Goal: Check status: Check status

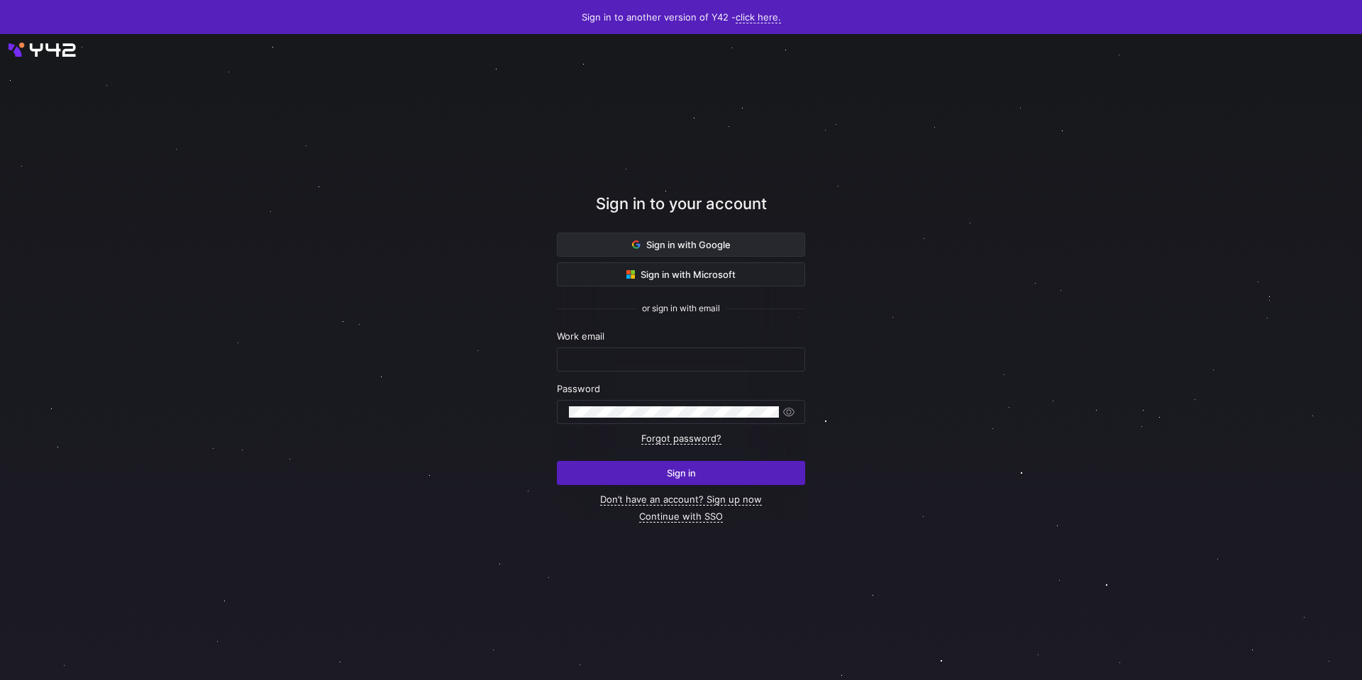
click at [681, 241] on span "Sign in with Google" at bounding box center [681, 244] width 99 height 11
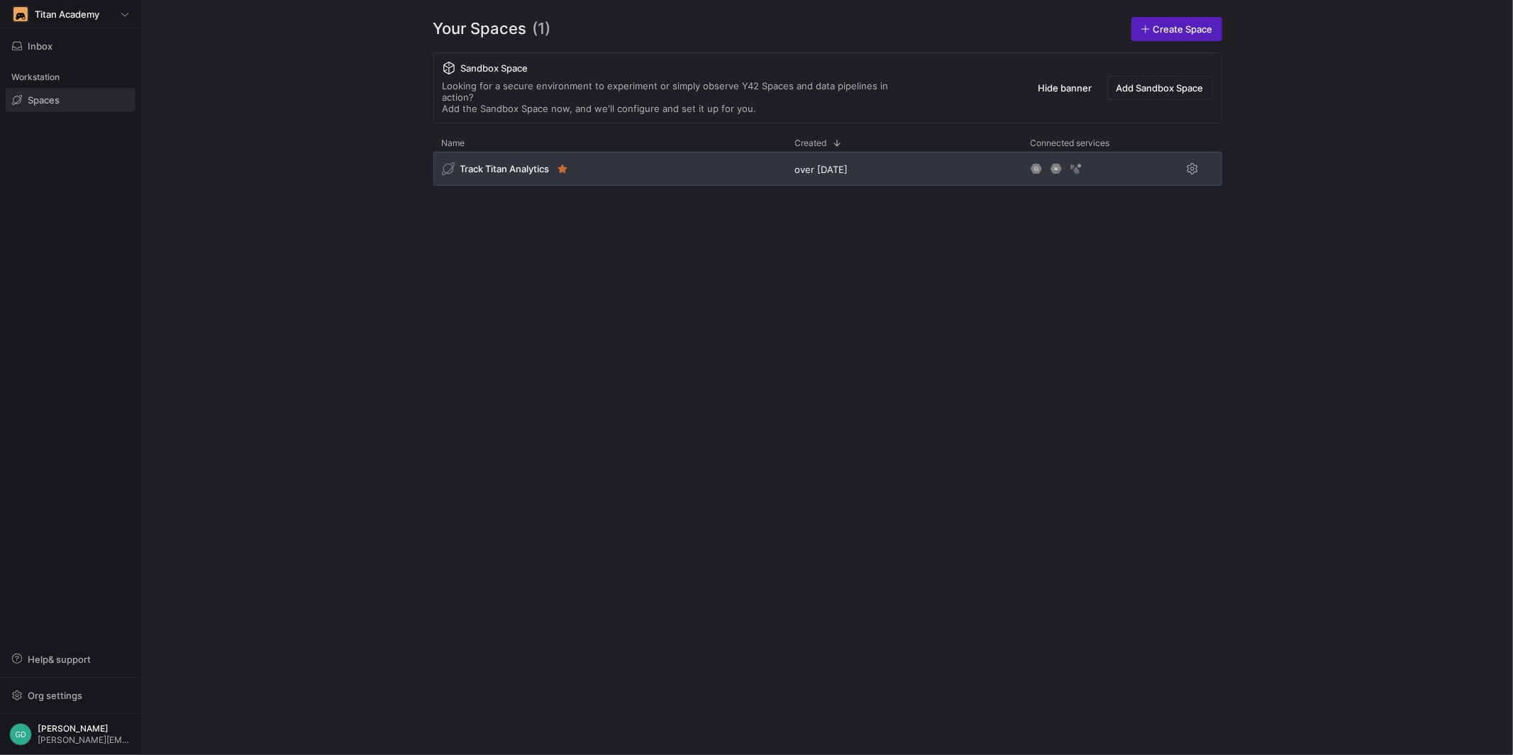
drag, startPoint x: 486, startPoint y: 157, endPoint x: 551, endPoint y: 170, distance: 65.9
click at [487, 163] on span "Track Titan Analytics" at bounding box center [504, 168] width 89 height 11
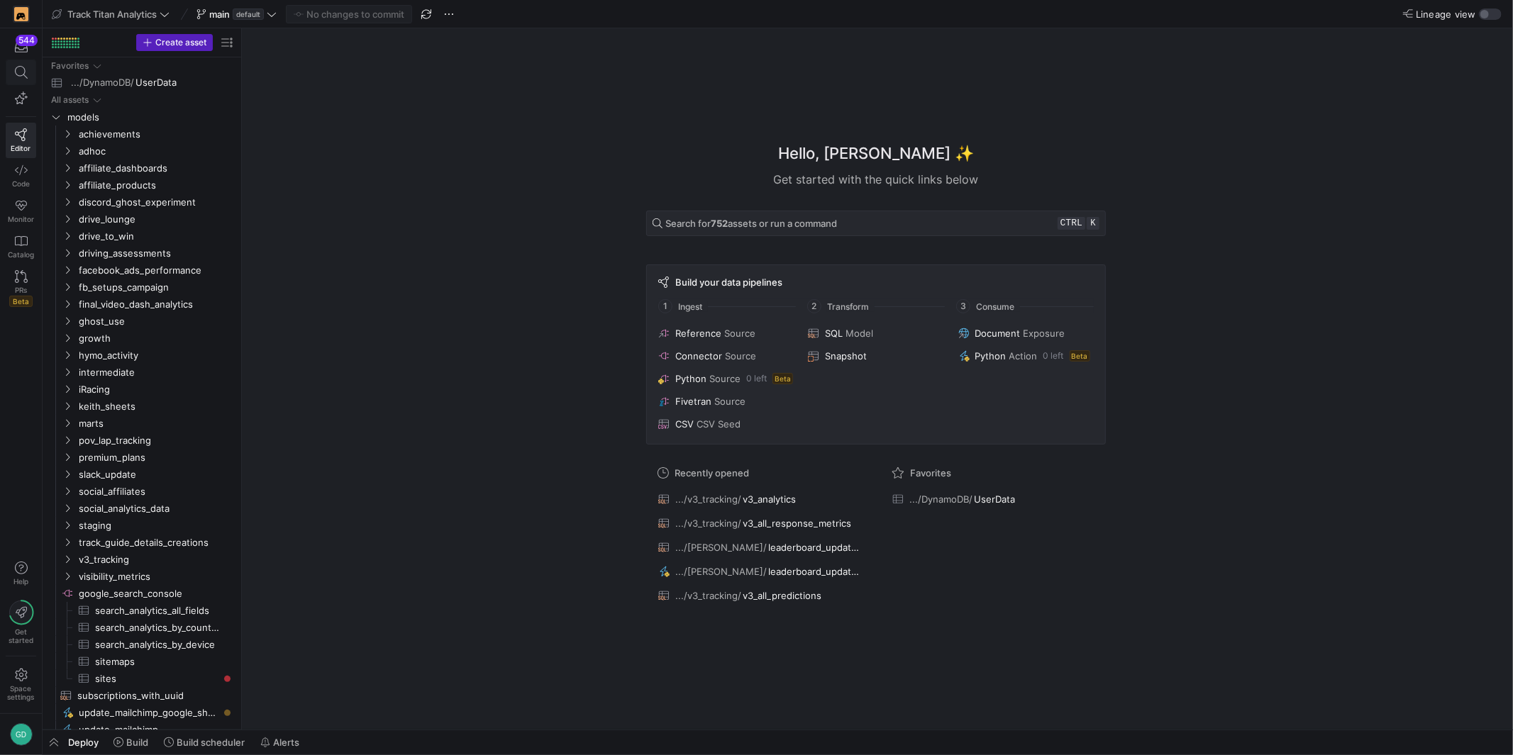
click at [13, 79] on span at bounding box center [20, 72] width 29 height 24
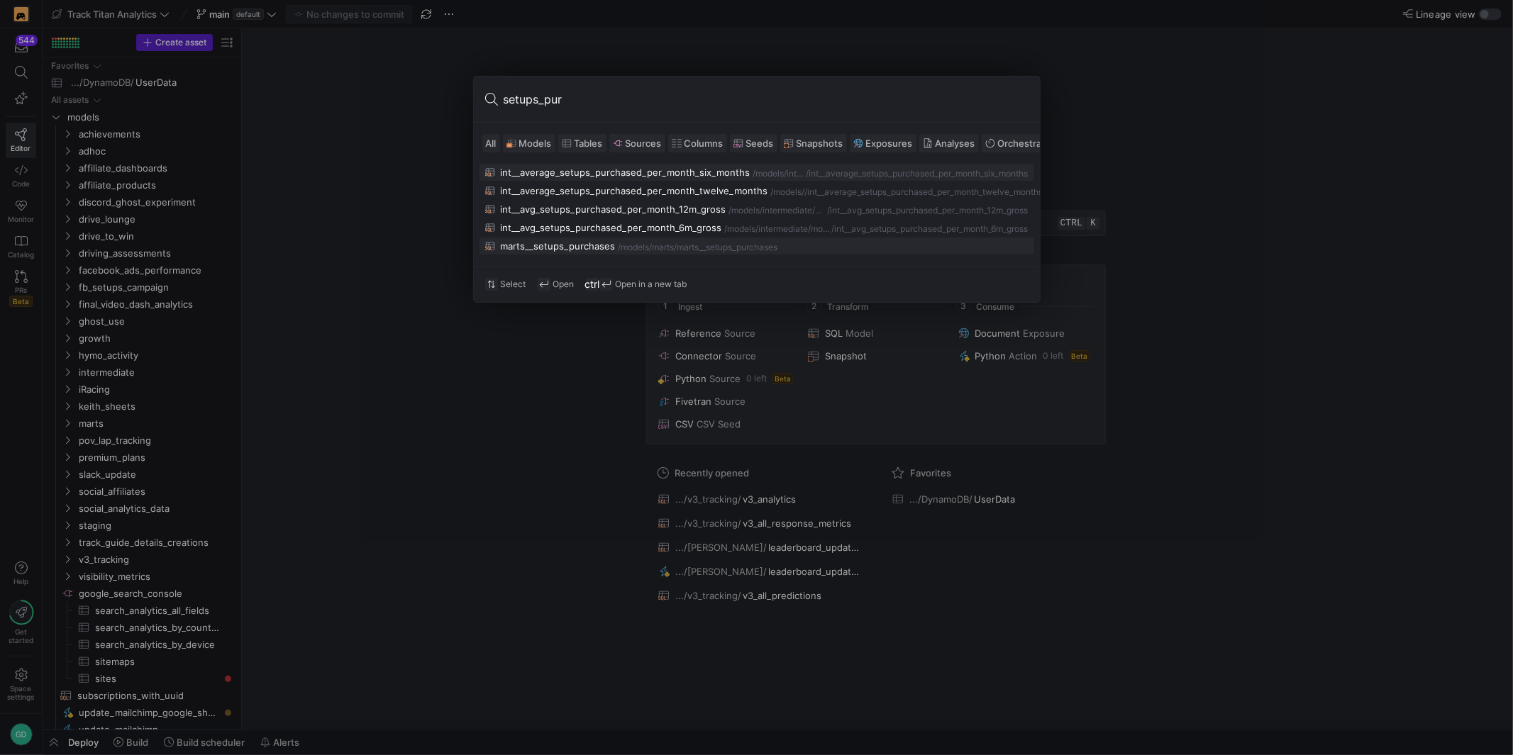
type input "setups_pur"
click at [671, 246] on div "marts" at bounding box center [663, 248] width 22 height 10
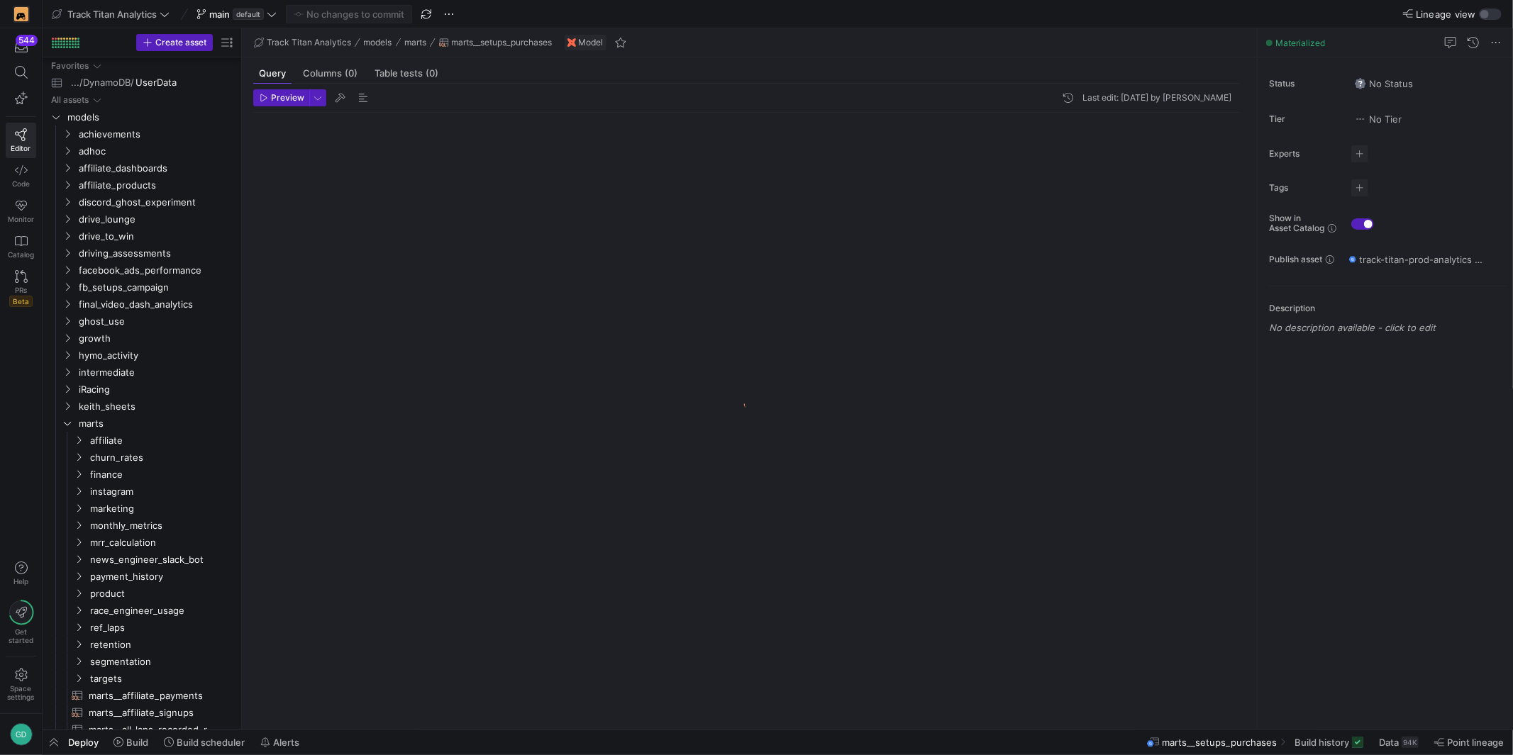
scroll to position [315, 0]
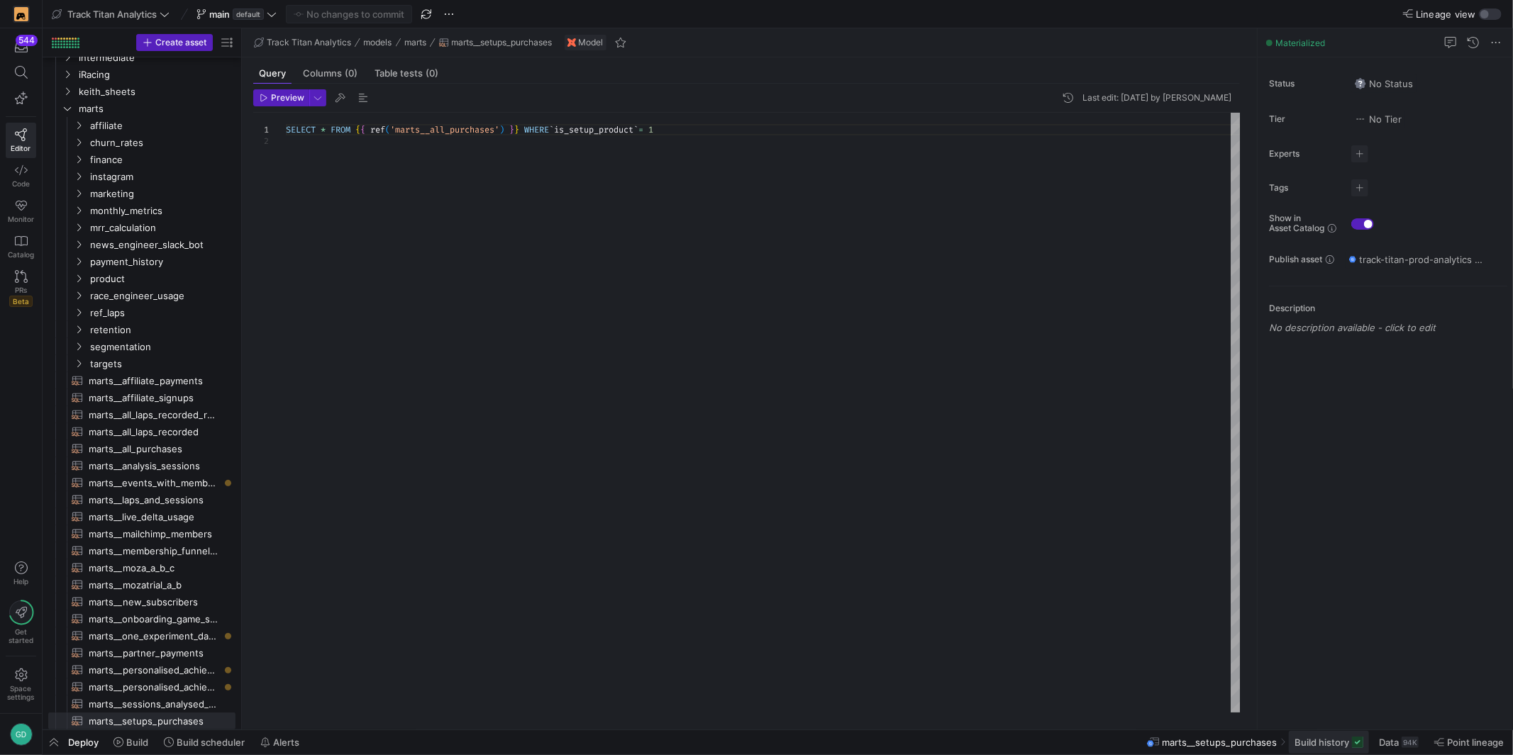
click at [1323, 741] on span "Build history" at bounding box center [1321, 742] width 55 height 11
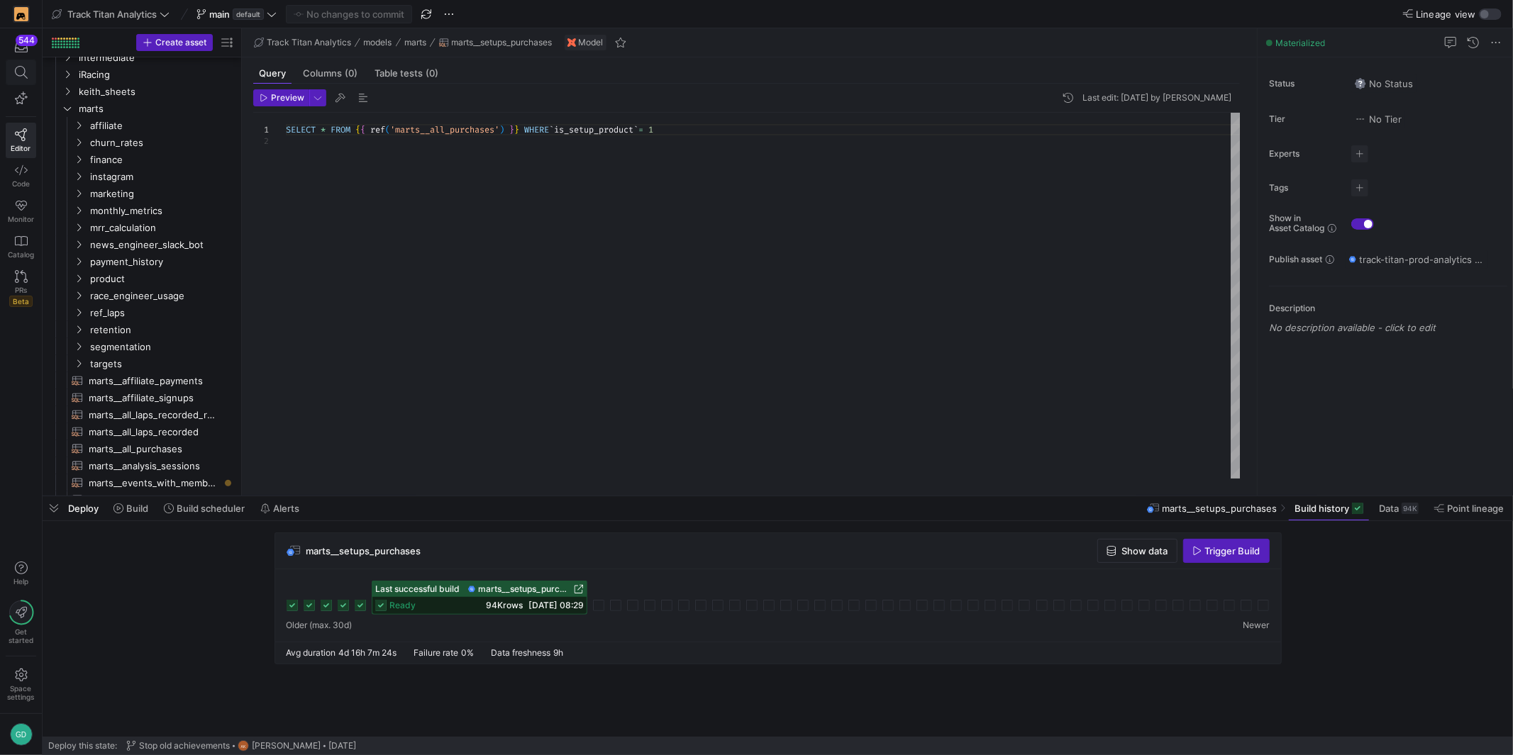
click at [21, 81] on span at bounding box center [20, 72] width 29 height 24
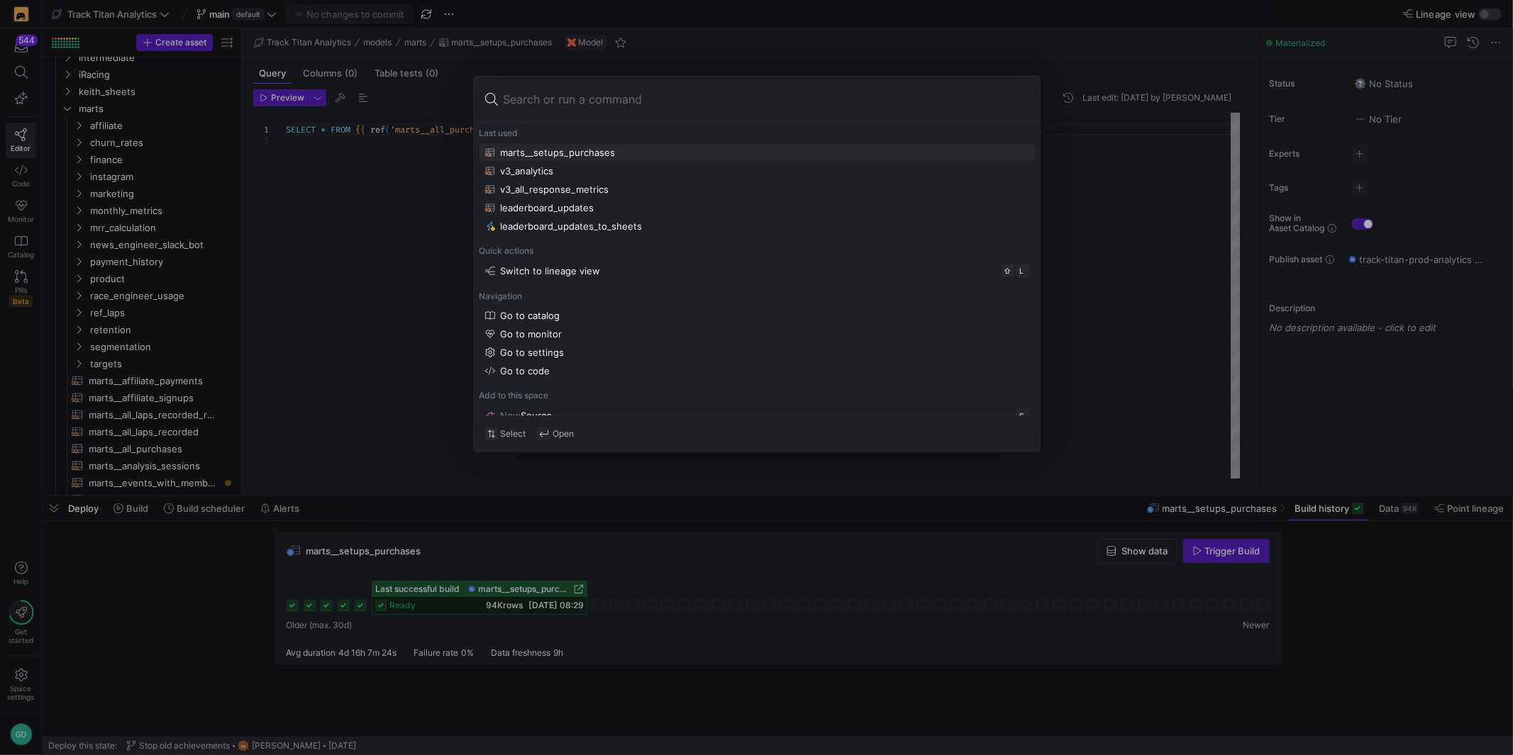
click at [611, 108] on input at bounding box center [765, 99] width 525 height 23
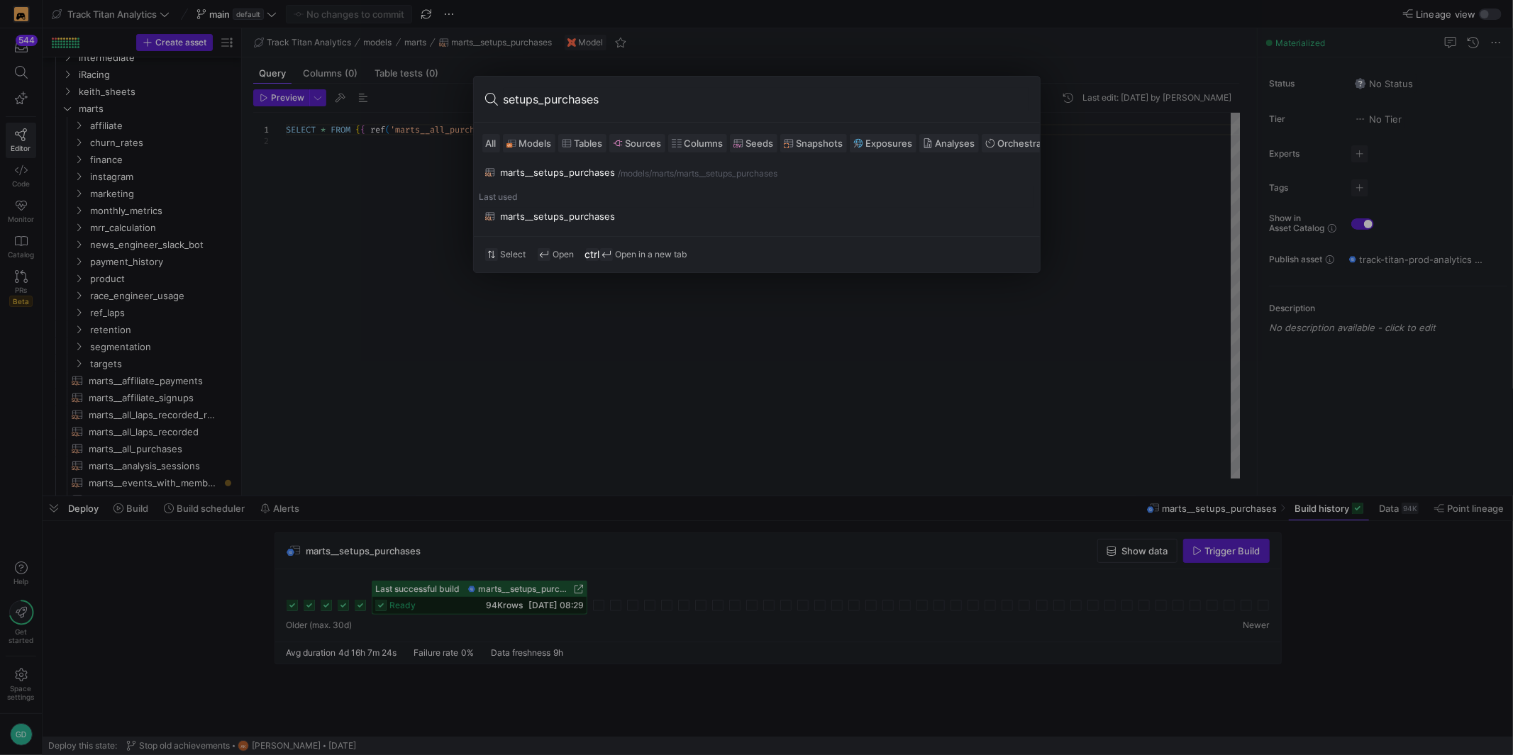
type input "setups_purchases"
click at [515, 594] on div at bounding box center [756, 377] width 1513 height 755
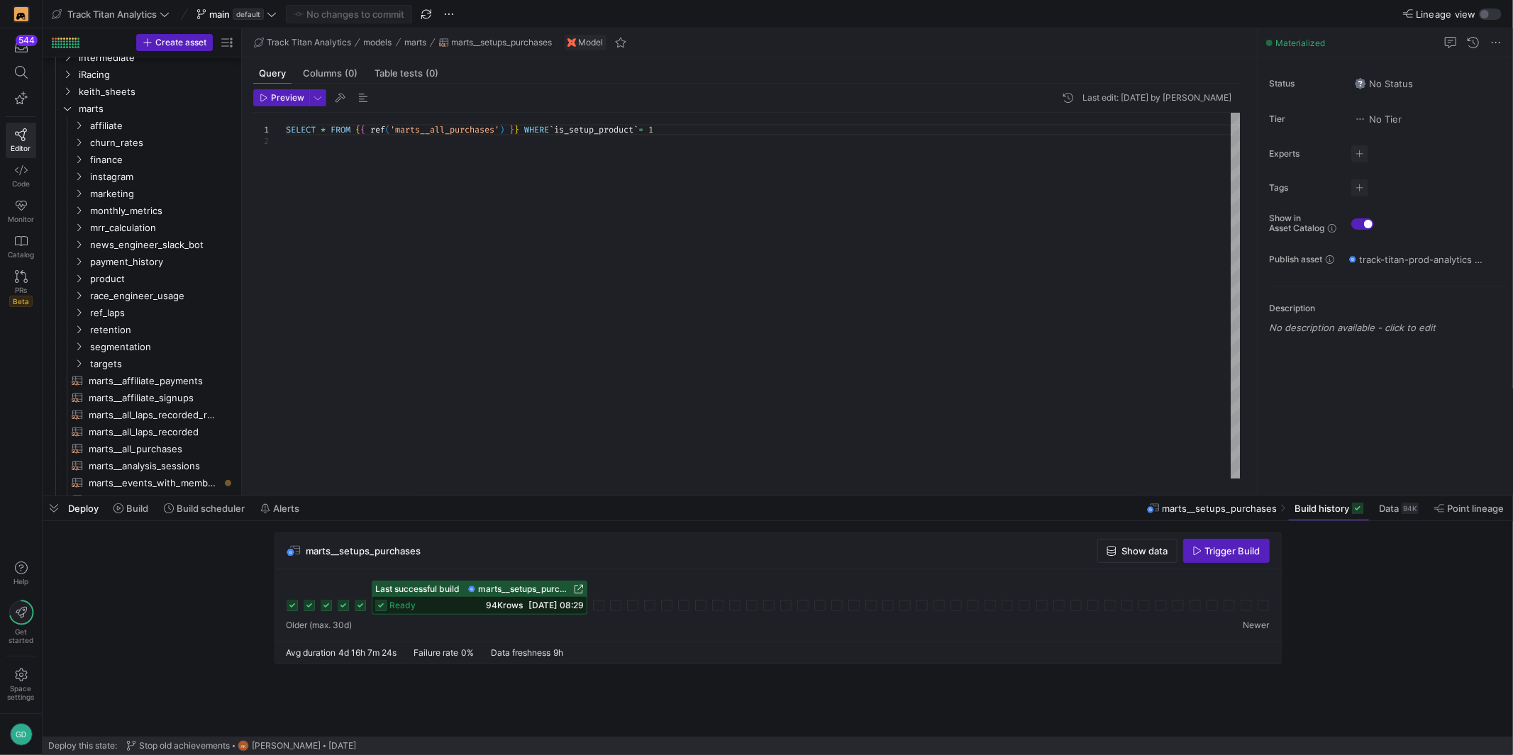
click at [520, 588] on span "marts__setups_purchases" at bounding box center [524, 589] width 93 height 10
click at [513, 610] on div "94K rows 18/08/25, 08:29" at bounding box center [535, 606] width 98 height 10
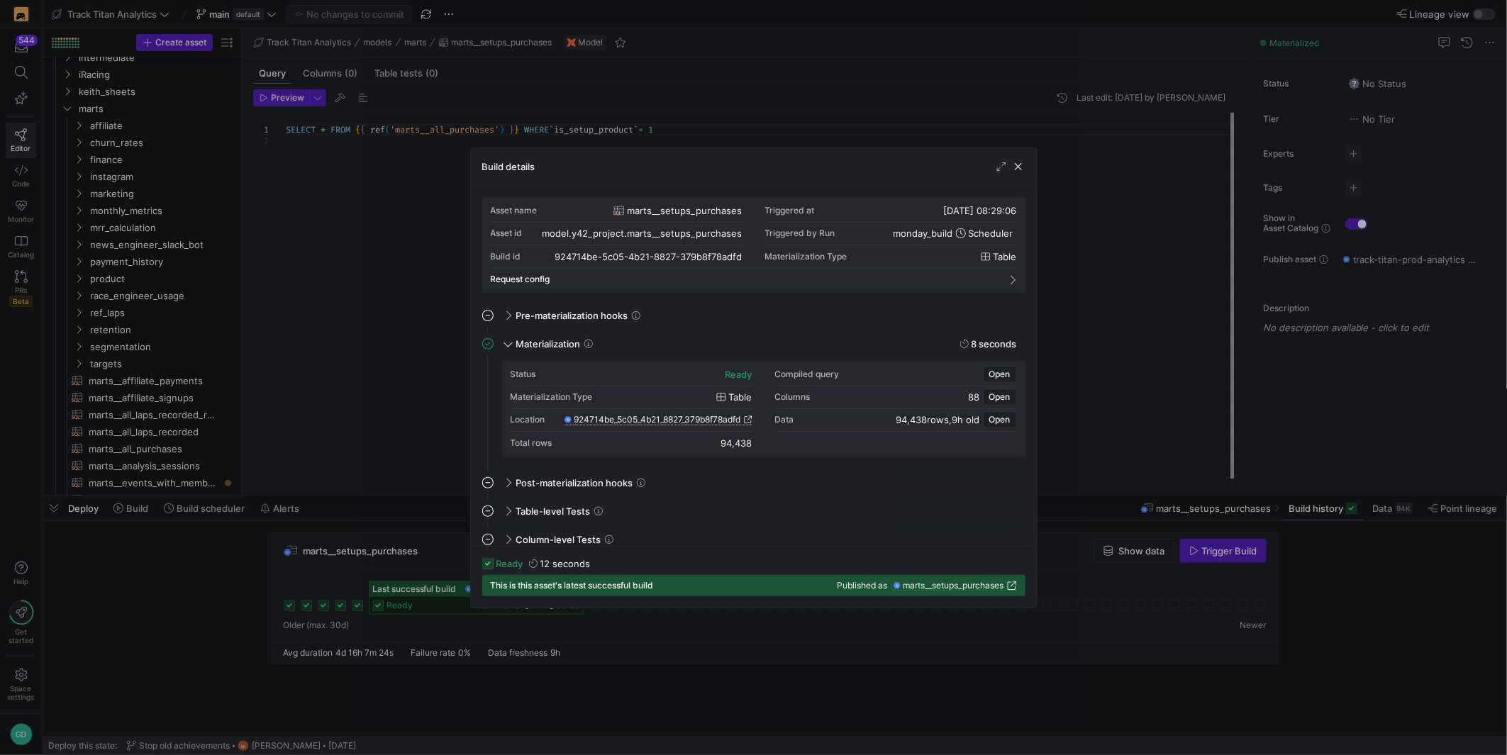
click at [673, 417] on span "924714be_5c05_4b21_8827_379b8f78adfd" at bounding box center [657, 420] width 167 height 10
click at [1014, 166] on span "button" at bounding box center [1018, 167] width 14 height 14
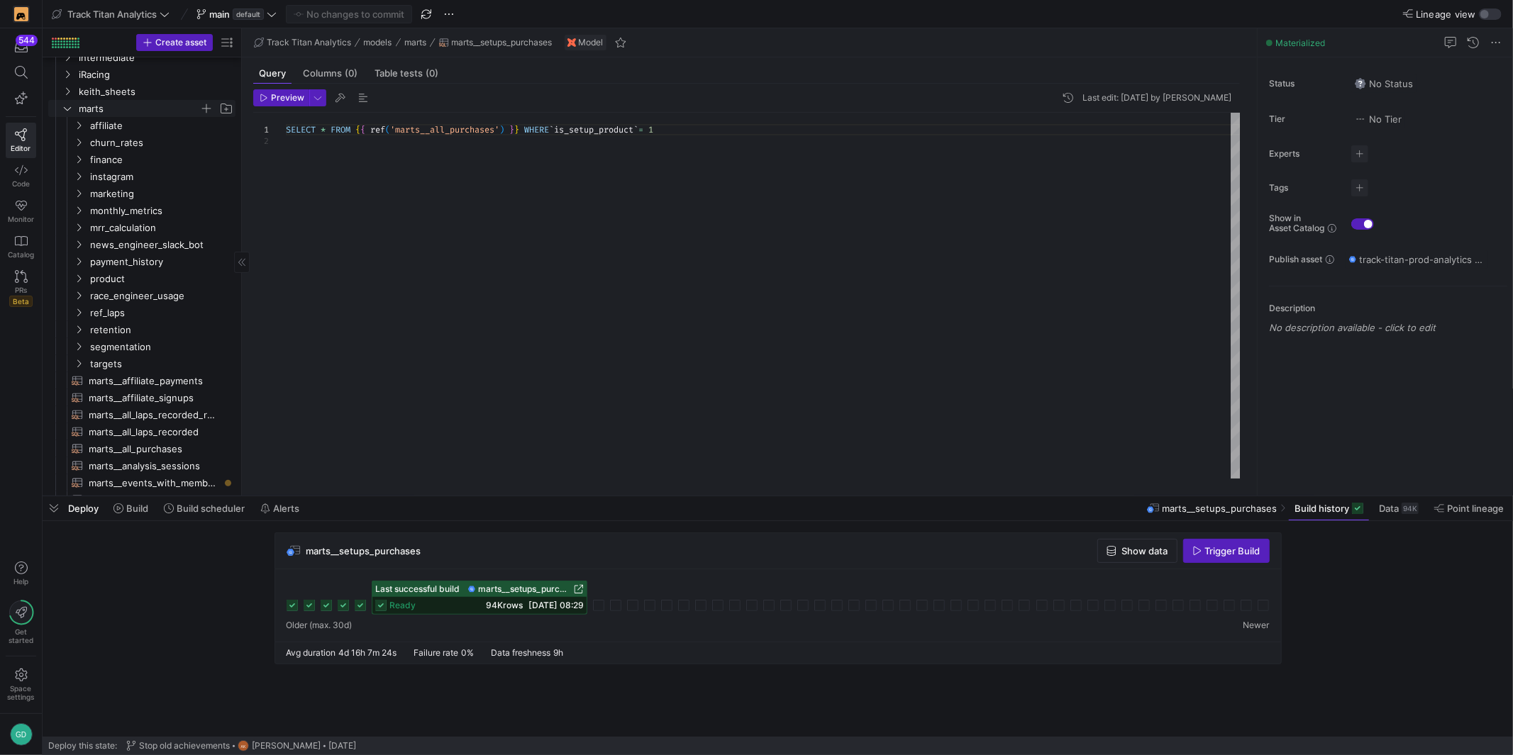
click at [68, 110] on icon "Press SPACE to select this row." at bounding box center [67, 108] width 10 height 9
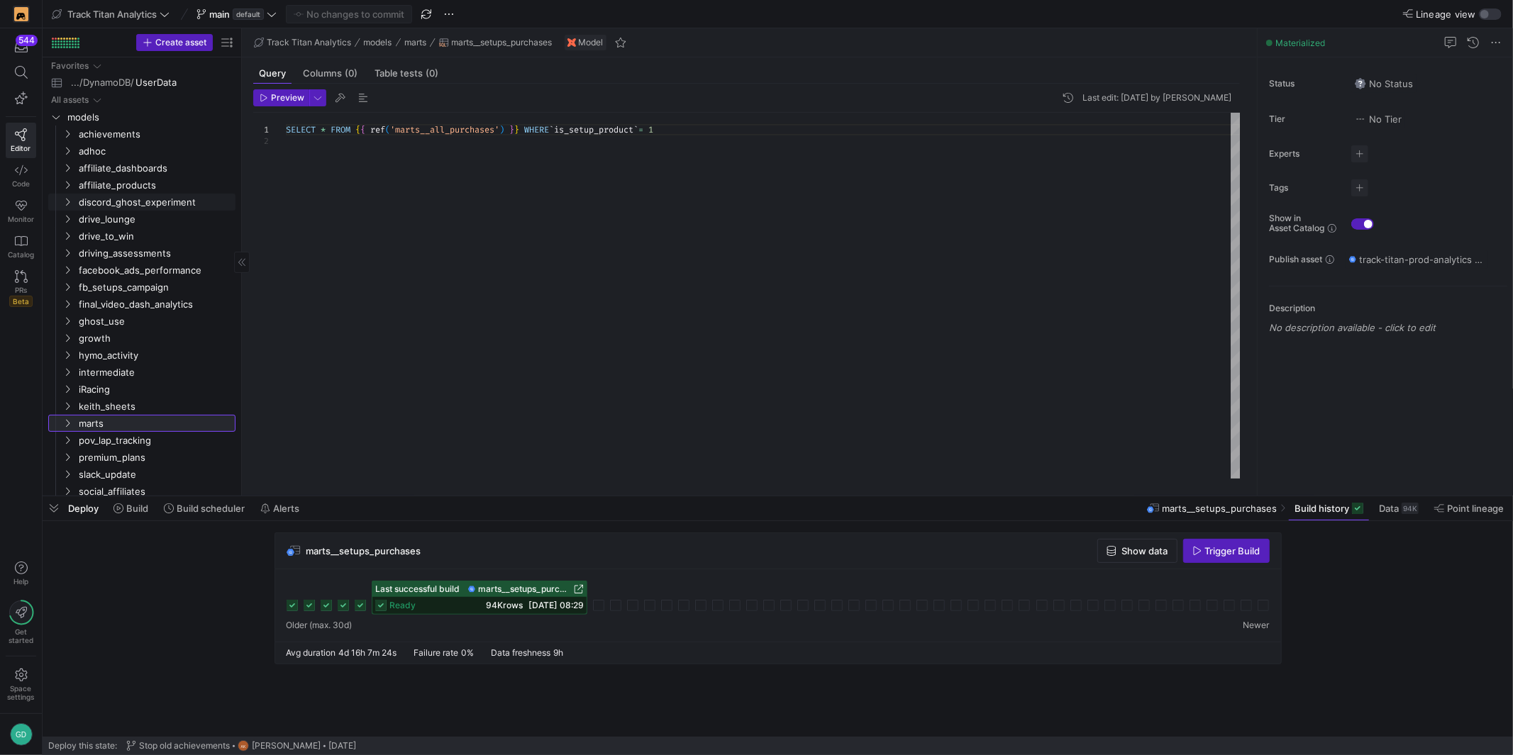
scroll to position [395, 0]
